Goal: Find specific page/section: Find specific page/section

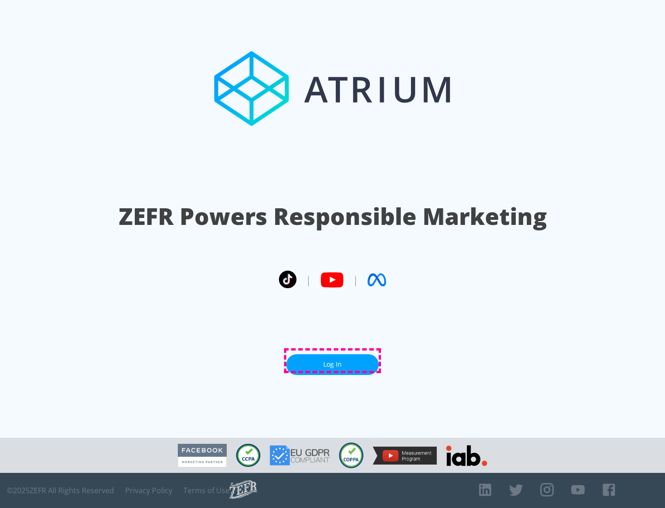
click at [332, 361] on link "Log In" at bounding box center [332, 364] width 92 height 21
